Goal: Information Seeking & Learning: Learn about a topic

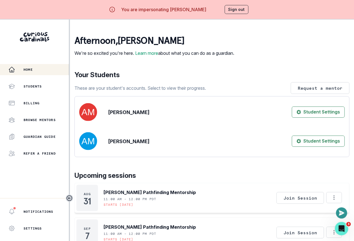
scroll to position [97, 0]
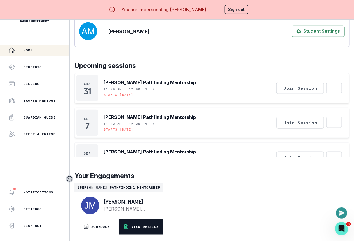
click at [142, 228] on p "VIEW DETAILS" at bounding box center [144, 226] width 27 height 4
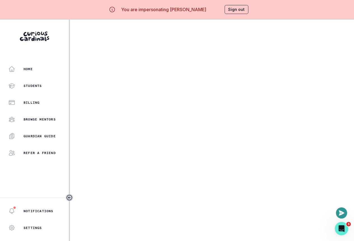
drag, startPoint x: 352, startPoint y: 25, endPoint x: 272, endPoint y: 29, distance: 80.0
click at [273, 29] on main at bounding box center [212, 139] width 284 height 241
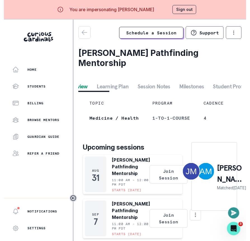
scroll to position [0, 20]
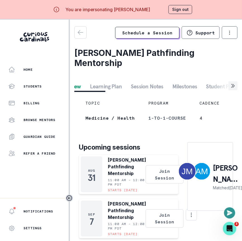
click at [213, 86] on div at bounding box center [224, 85] width 28 height 9
click at [209, 84] on button "Student Profile" at bounding box center [224, 86] width 44 height 10
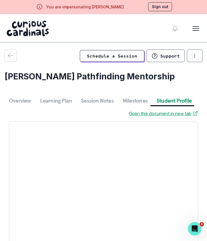
scroll to position [0, 0]
click at [11, 58] on icon "button" at bounding box center [10, 55] width 7 height 7
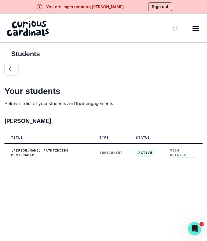
click at [152, 164] on div "Students Your students Below is a list of your students and their engagements. …" at bounding box center [103, 106] width 198 height 126
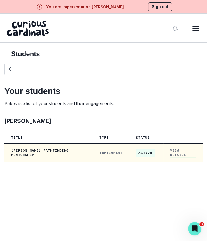
click at [176, 151] on link "View Details" at bounding box center [183, 152] width 26 height 9
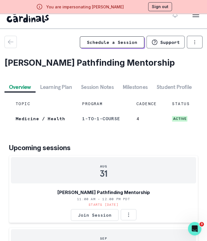
click at [89, 86] on button "Session Notes" at bounding box center [97, 87] width 42 height 10
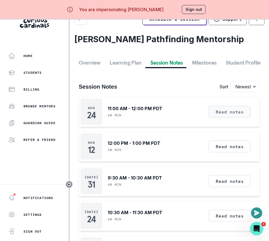
click at [238, 112] on button "Read notes" at bounding box center [230, 112] width 42 height 12
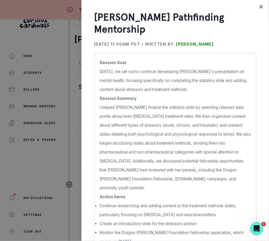
scroll to position [16, 0]
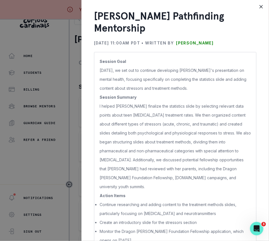
click at [42, 105] on div "[PERSON_NAME] Pathfinding Mentorship [DATE] 11:00AM PDT • Written by [PERSON_NA…" at bounding box center [134, 120] width 269 height 241
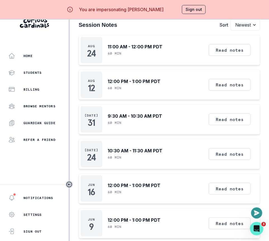
scroll to position [65, 0]
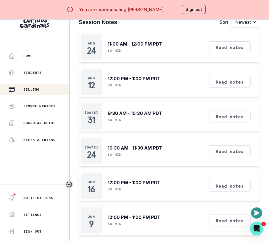
click at [29, 91] on p "Billing" at bounding box center [31, 89] width 16 height 4
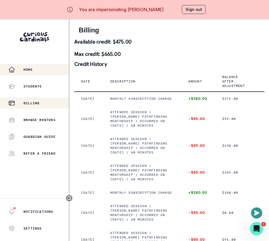
click at [43, 67] on div "Home" at bounding box center [38, 69] width 60 height 7
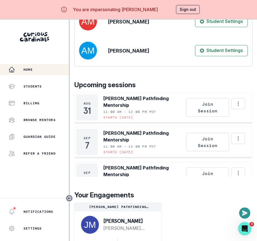
scroll to position [19, 0]
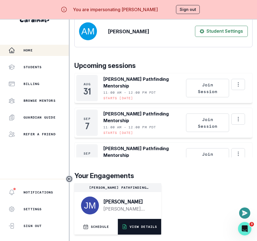
click at [136, 229] on button "VIEW DETAILS" at bounding box center [139, 227] width 43 height 16
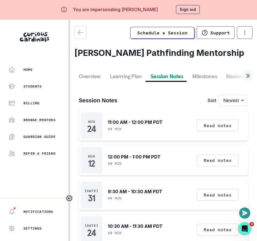
click at [177, 77] on button "Session Notes" at bounding box center [167, 76] width 42 height 10
click at [219, 74] on button "Student Profile" at bounding box center [233, 76] width 44 height 10
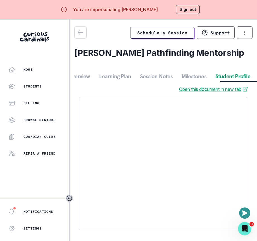
click at [220, 88] on link "Open this document in new tab" at bounding box center [213, 89] width 69 height 7
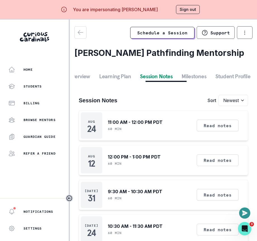
click at [165, 76] on button "Session Notes" at bounding box center [157, 76] width 42 height 10
click at [215, 123] on button "Read notes" at bounding box center [218, 126] width 42 height 12
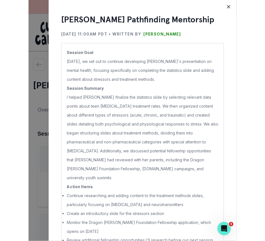
scroll to position [0, 1]
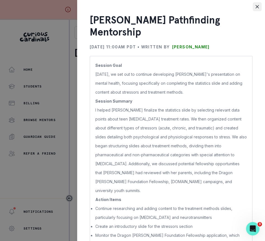
click at [259, 8] on button "Close" at bounding box center [257, 6] width 9 height 9
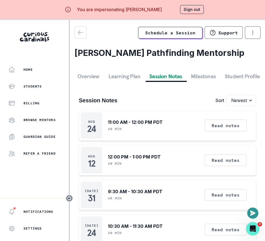
click at [138, 77] on button "Learning Plan" at bounding box center [124, 76] width 41 height 10
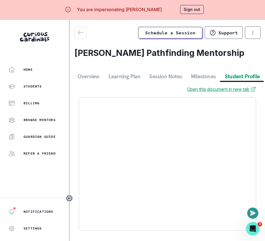
click at [236, 73] on button "Student Profile" at bounding box center [242, 76] width 44 height 10
click at [46, 87] on div "Students" at bounding box center [38, 86] width 60 height 7
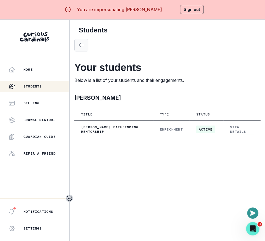
click at [78, 50] on button "button" at bounding box center [81, 45] width 14 height 13
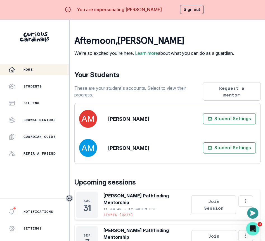
scroll to position [37, 0]
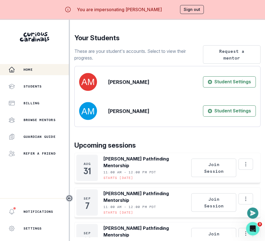
drag, startPoint x: 150, startPoint y: 116, endPoint x: 98, endPoint y: 115, distance: 52.0
click at [98, 115] on div "[PERSON_NAME] Student Settings" at bounding box center [167, 111] width 177 height 18
click at [225, 116] on button "Student Settings" at bounding box center [229, 110] width 53 height 11
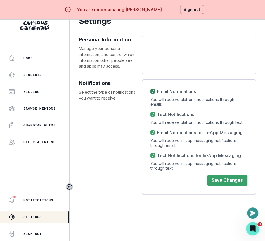
scroll to position [11, 0]
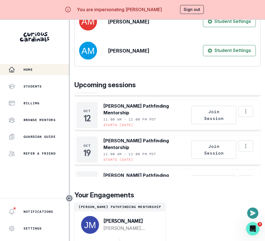
scroll to position [221, 0]
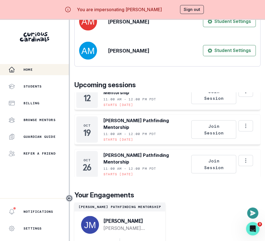
click at [156, 228] on link "[PERSON_NAME][EMAIL_ADDRESS][PERSON_NAME][DOMAIN_NAME]" at bounding box center [129, 228] width 53 height 7
click at [145, 221] on p "[PERSON_NAME]" at bounding box center [129, 221] width 53 height 6
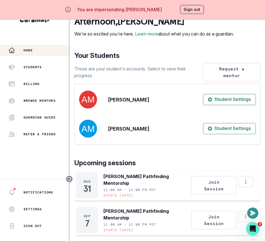
scroll to position [104, 0]
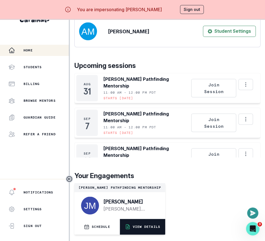
click at [150, 225] on p "VIEW DETAILS" at bounding box center [146, 226] width 27 height 4
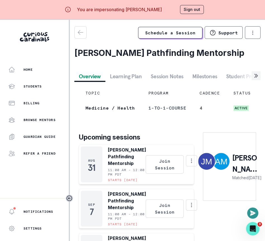
click at [160, 74] on button "Session Notes" at bounding box center [167, 76] width 42 height 10
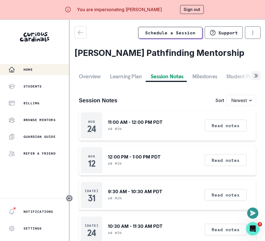
click at [35, 71] on div "Home" at bounding box center [38, 69] width 60 height 7
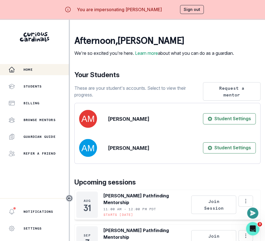
click at [189, 7] on button "Sign out" at bounding box center [192, 9] width 24 height 9
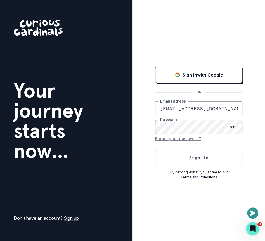
click at [191, 171] on p "By clicking Sign In , you agree to our" at bounding box center [198, 172] width 87 height 5
click at [194, 159] on button "Sign in" at bounding box center [198, 158] width 87 height 16
